Goal: Task Accomplishment & Management: Use online tool/utility

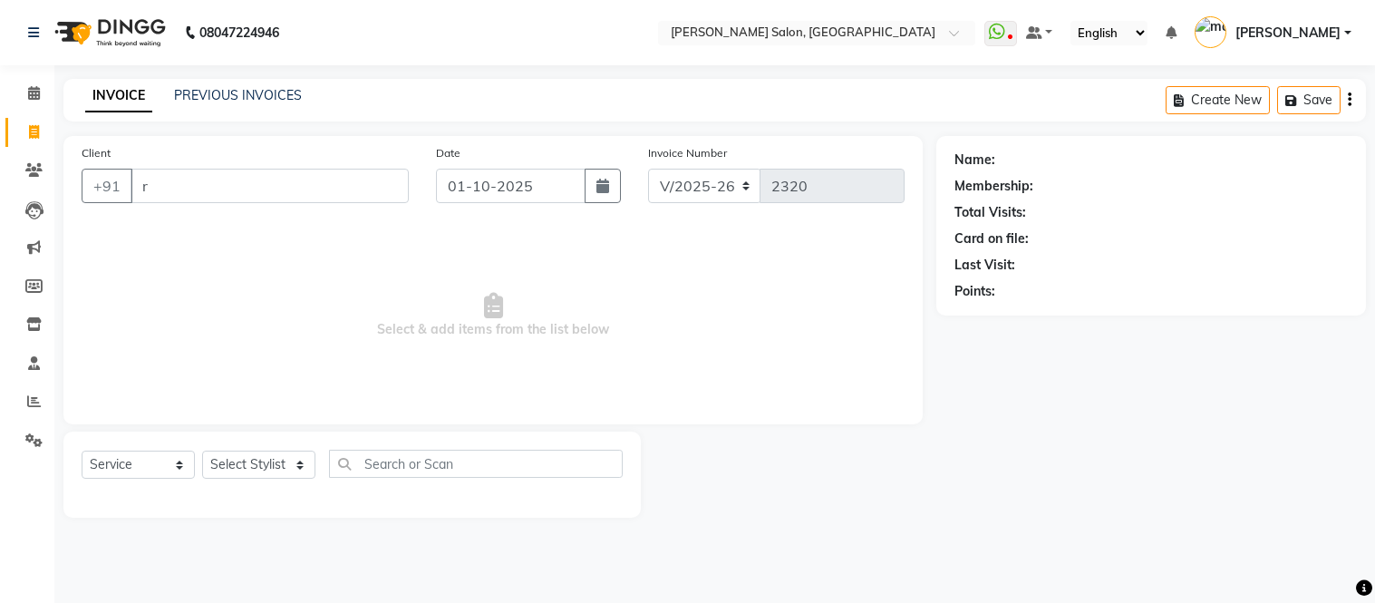
select select "6469"
select select "service"
click at [564, 341] on span "Select & add items from the list below" at bounding box center [493, 315] width 823 height 181
click at [221, 92] on link "PREVIOUS INVOICES" at bounding box center [238, 95] width 128 height 16
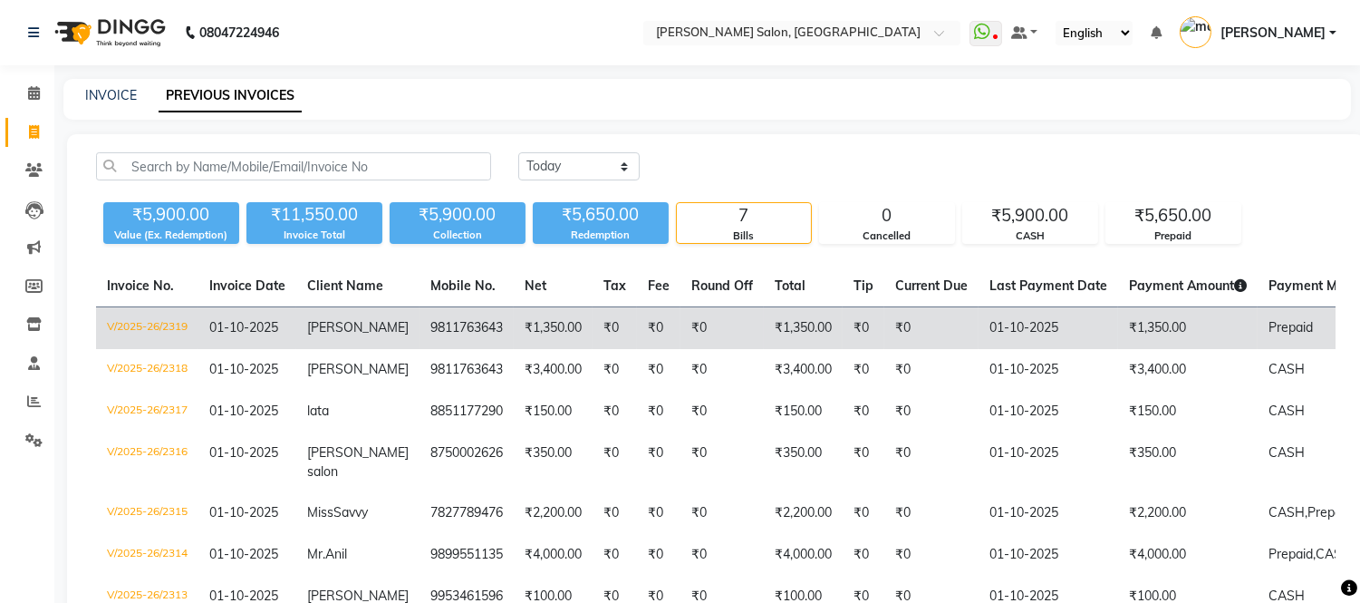
click at [681, 322] on td "₹0" at bounding box center [722, 328] width 83 height 43
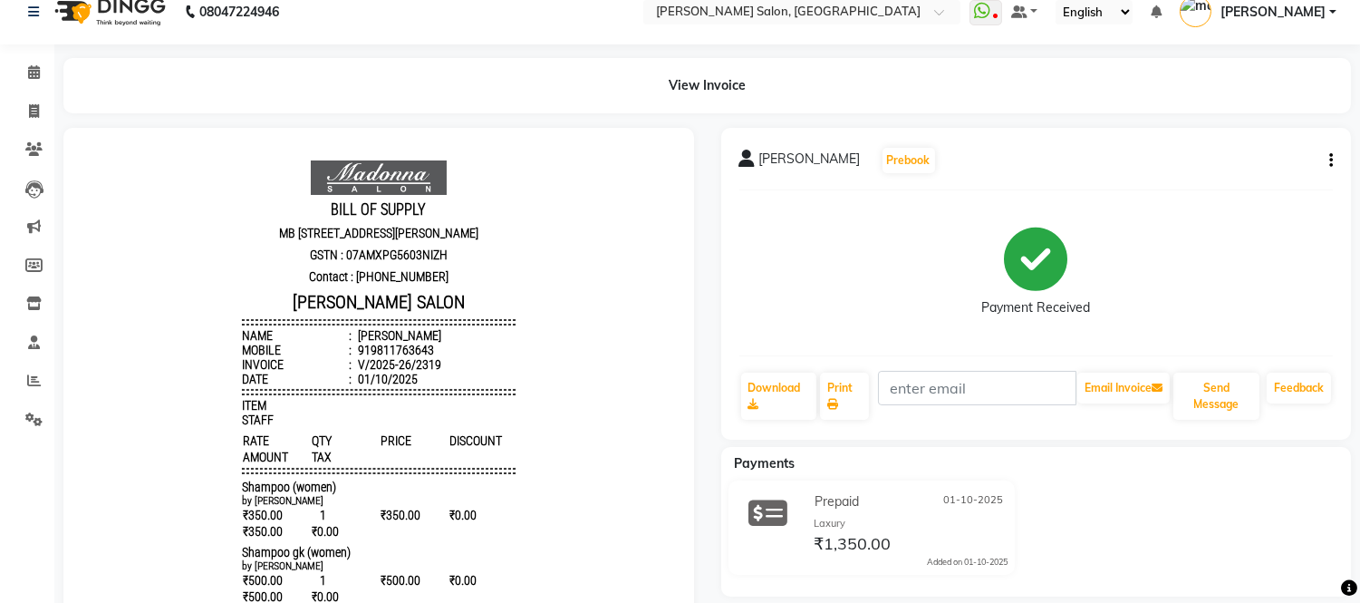
scroll to position [20, 0]
click at [39, 109] on span at bounding box center [34, 112] width 32 height 21
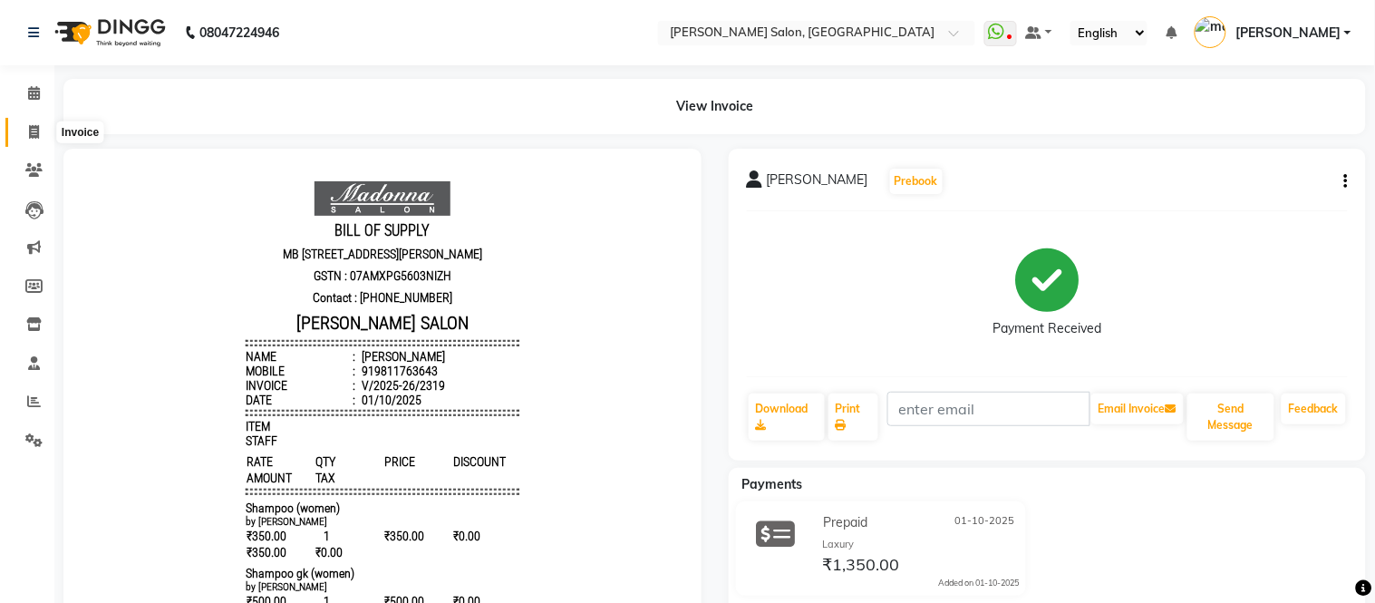
select select "6469"
select select "service"
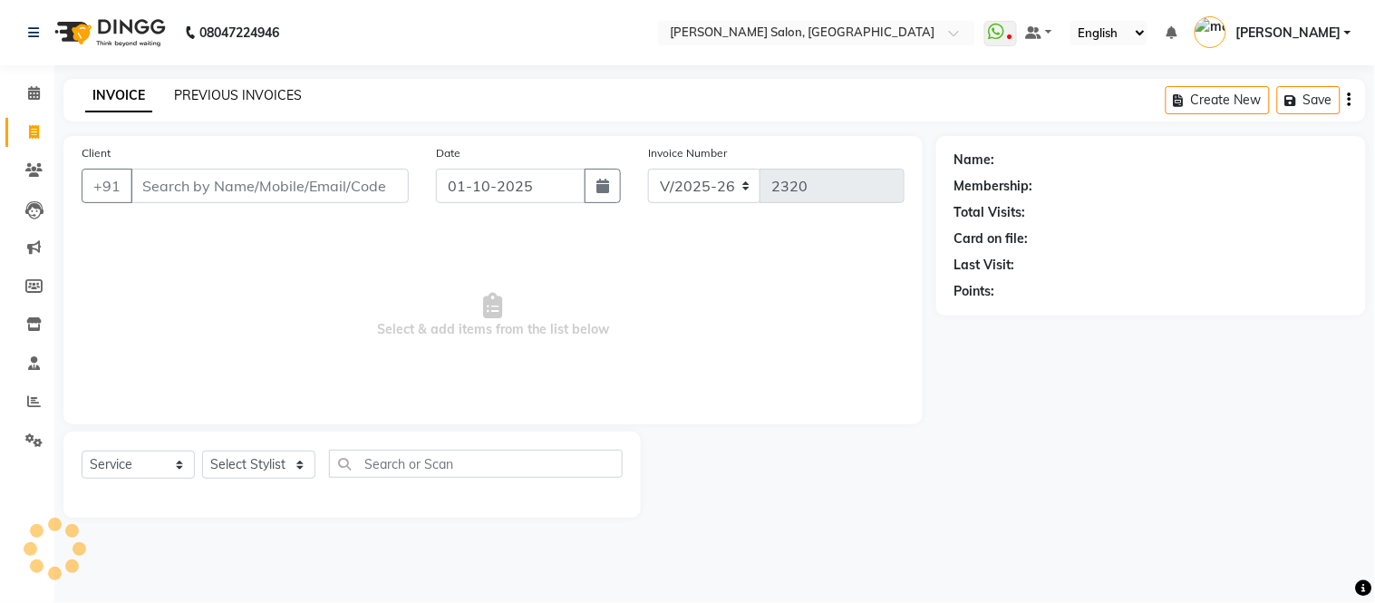
click at [240, 95] on link "PREVIOUS INVOICES" at bounding box center [238, 95] width 128 height 16
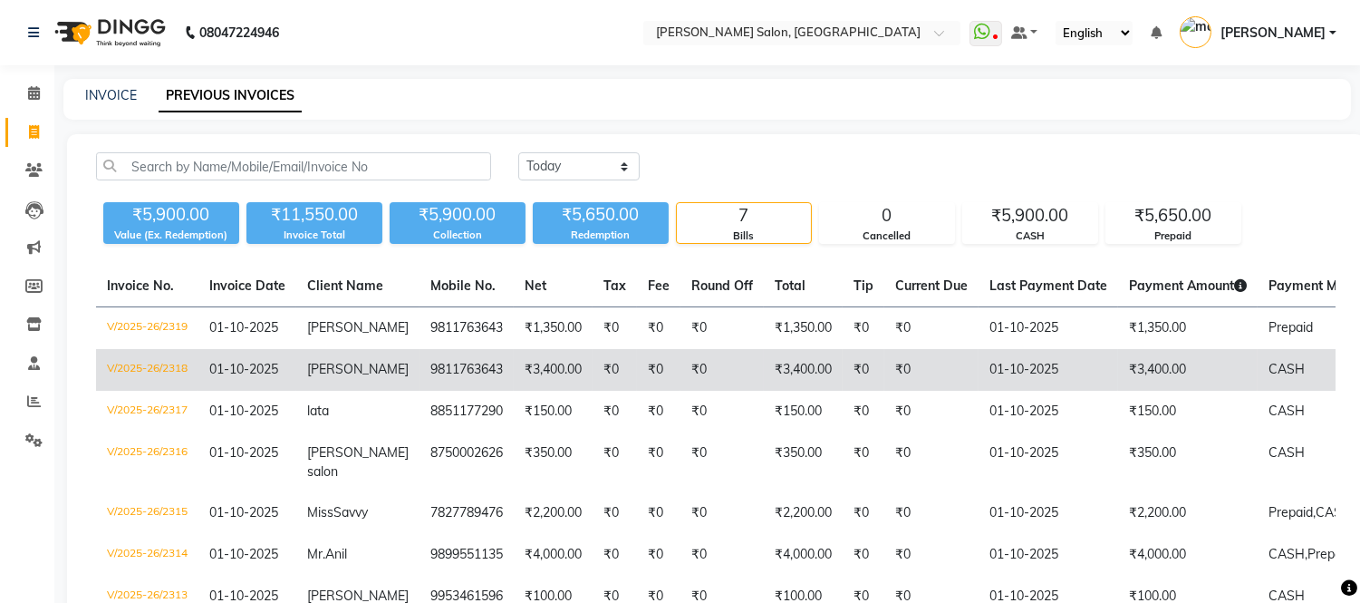
click at [431, 385] on td "9811763643" at bounding box center [467, 370] width 94 height 42
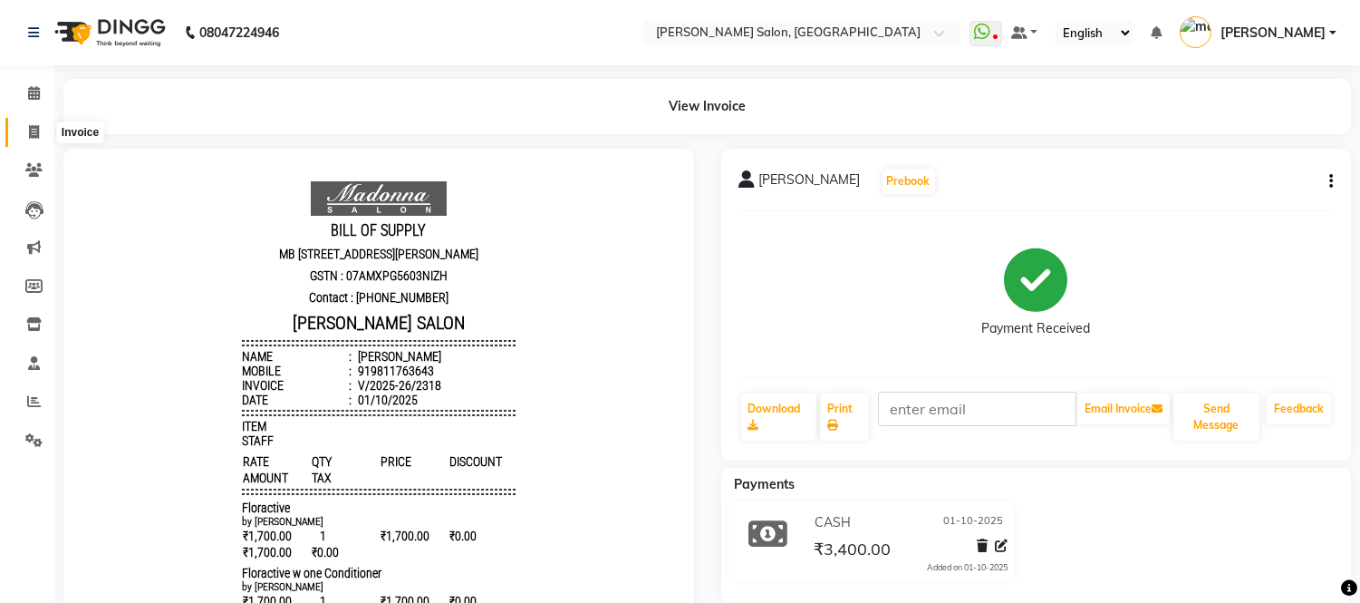
click at [31, 130] on icon at bounding box center [34, 132] width 10 height 14
select select "6469"
select select "service"
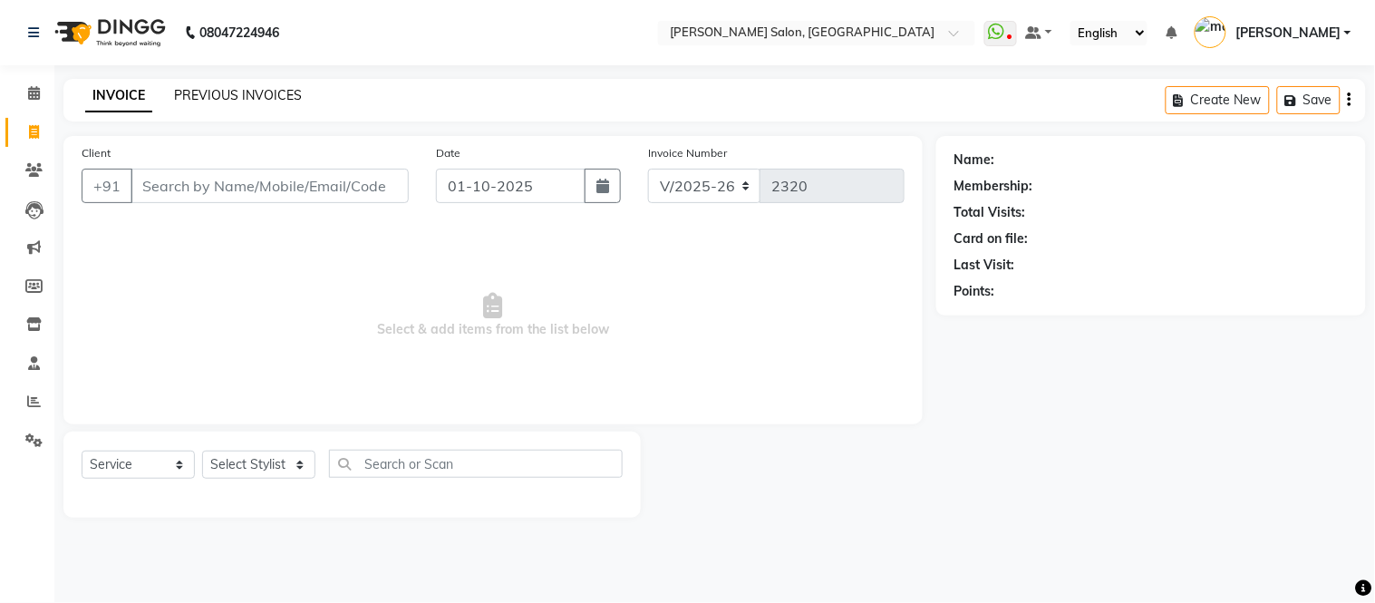
click at [251, 91] on link "PREVIOUS INVOICES" at bounding box center [238, 95] width 128 height 16
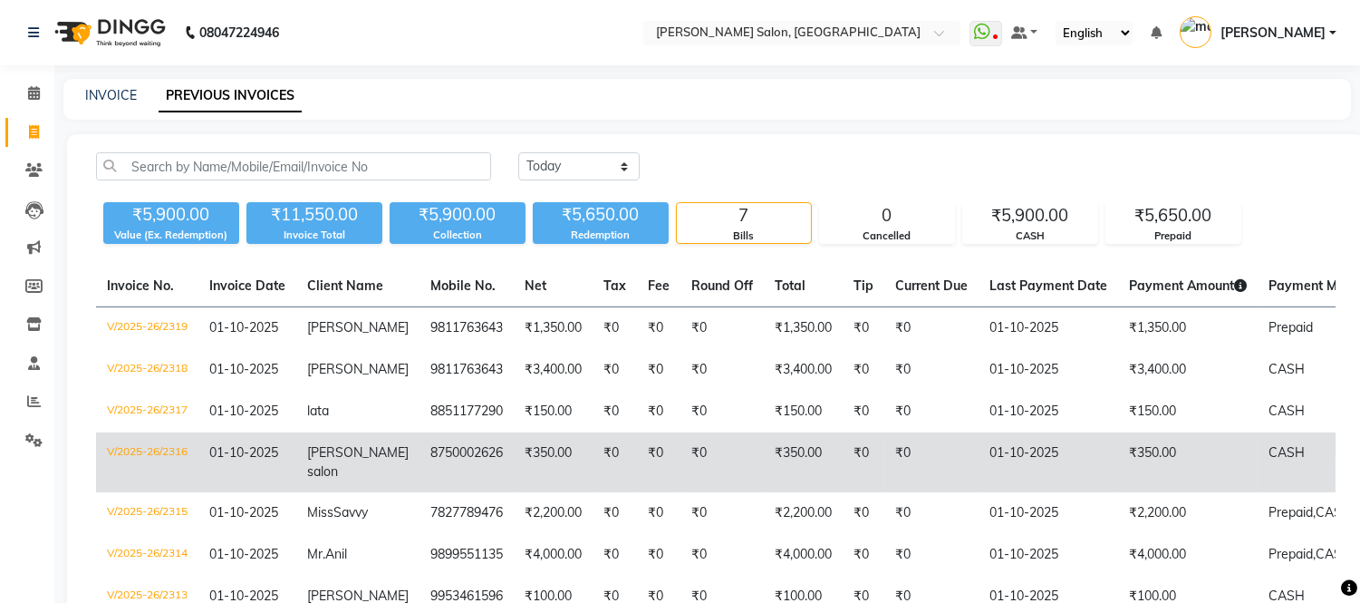
click at [431, 484] on td "8750002626" at bounding box center [467, 462] width 94 height 60
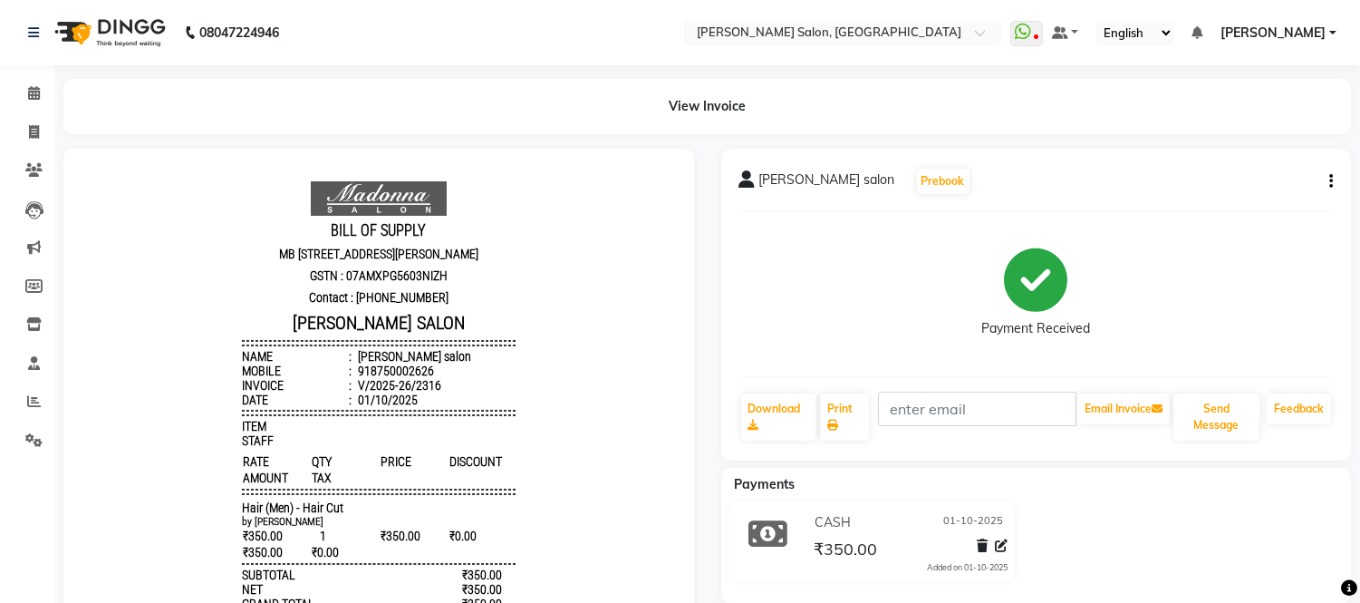
scroll to position [14, 0]
